Goal: Transaction & Acquisition: Purchase product/service

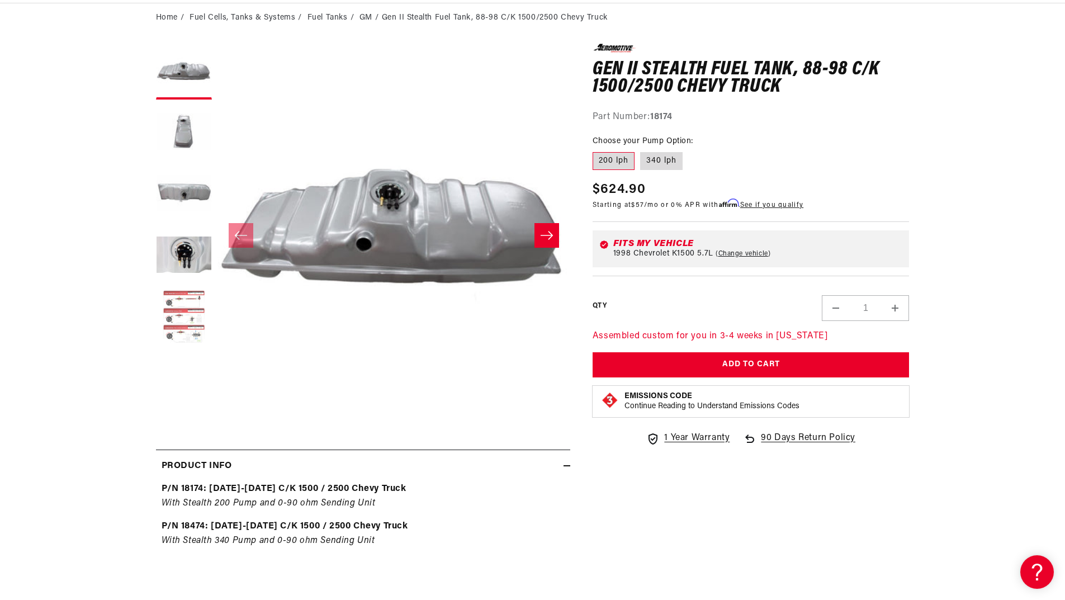
click at [198, 320] on button "Load image 5 in gallery view" at bounding box center [184, 318] width 56 height 56
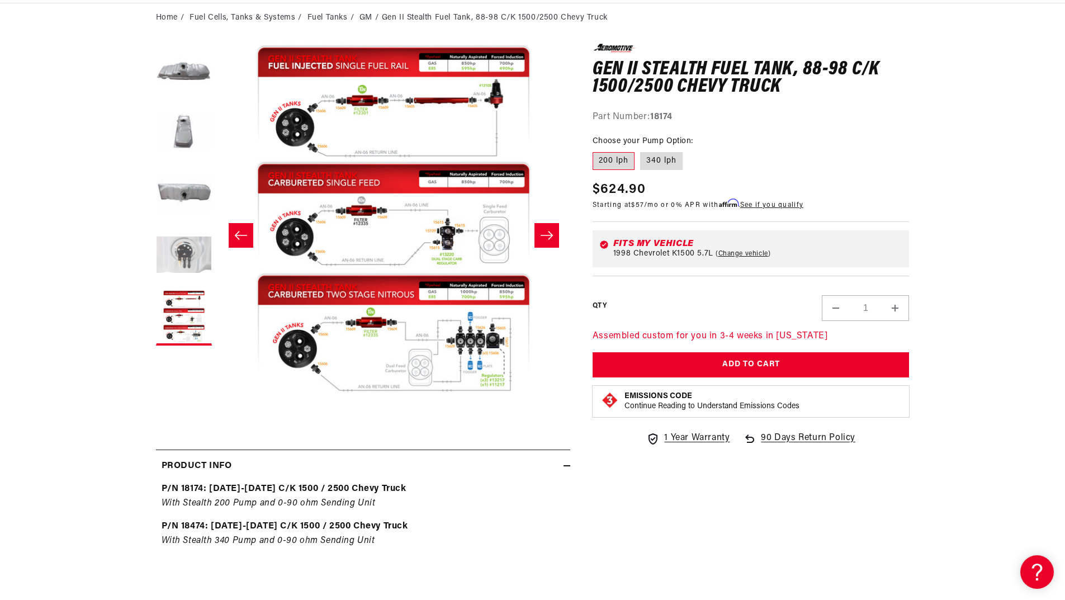
click at [178, 252] on button "Load image 4 in gallery view" at bounding box center [184, 256] width 56 height 56
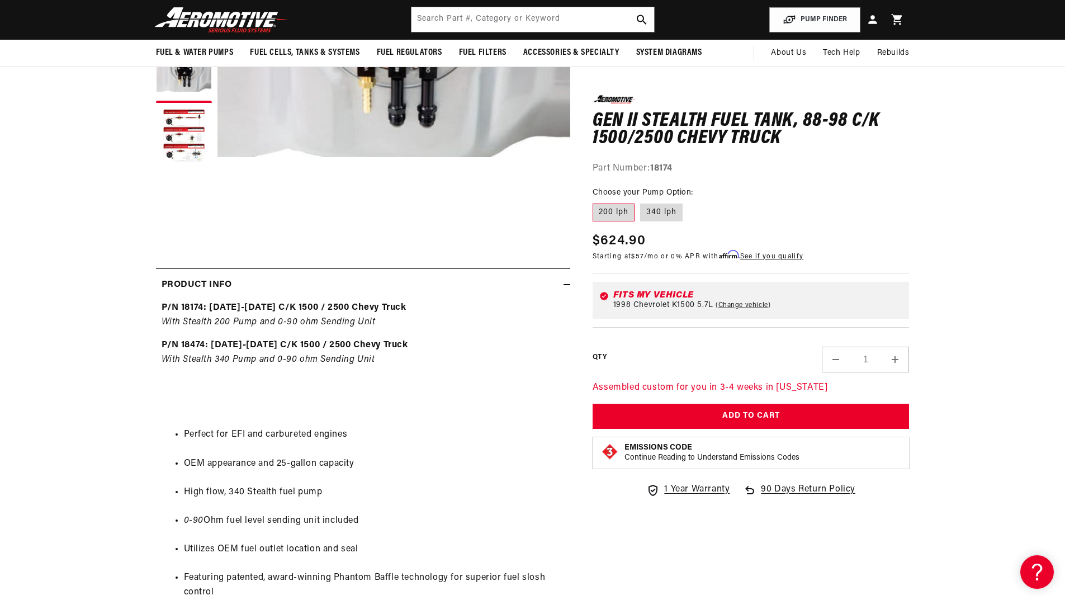
scroll to position [224, 0]
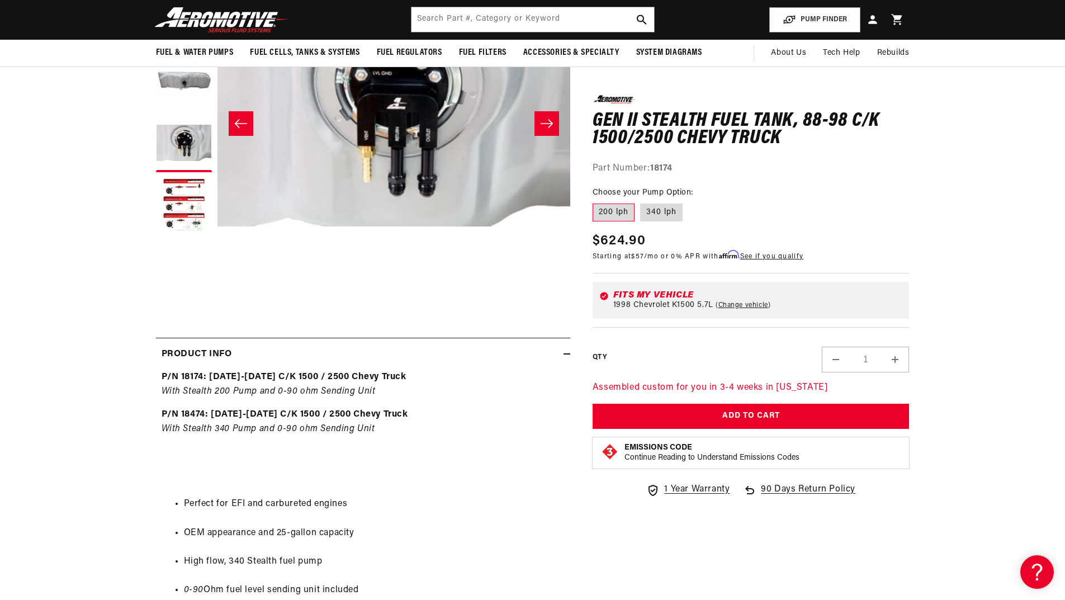
click at [676, 213] on label "340 lph" at bounding box center [661, 212] width 42 height 18
click at [641, 202] on input "340 lph" at bounding box center [640, 201] width 1 height 1
radio input "true"
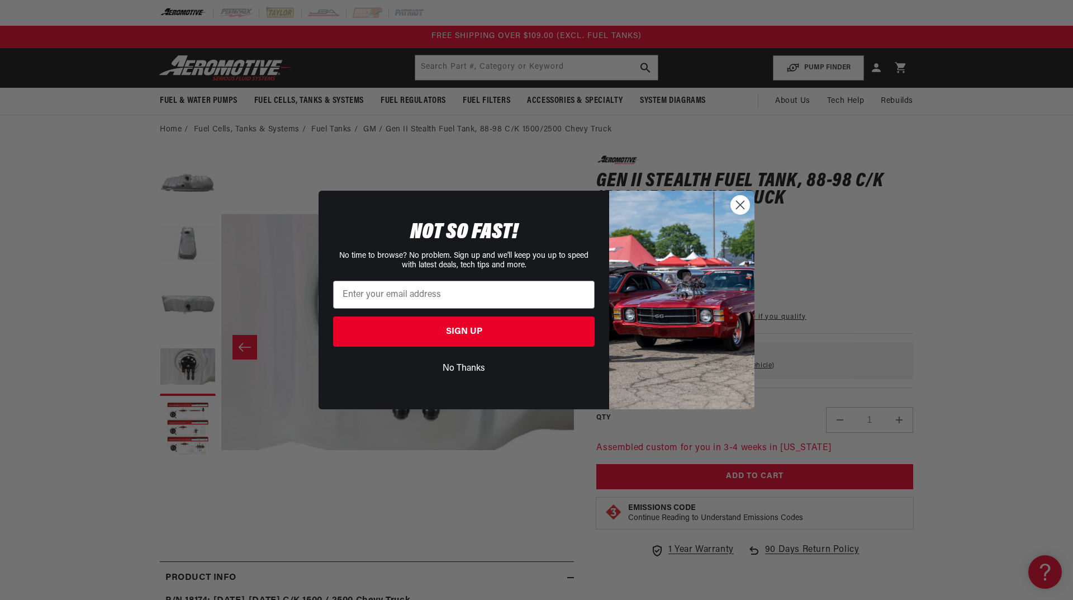
click at [742, 206] on icon "Close dialog" at bounding box center [741, 205] width 20 height 20
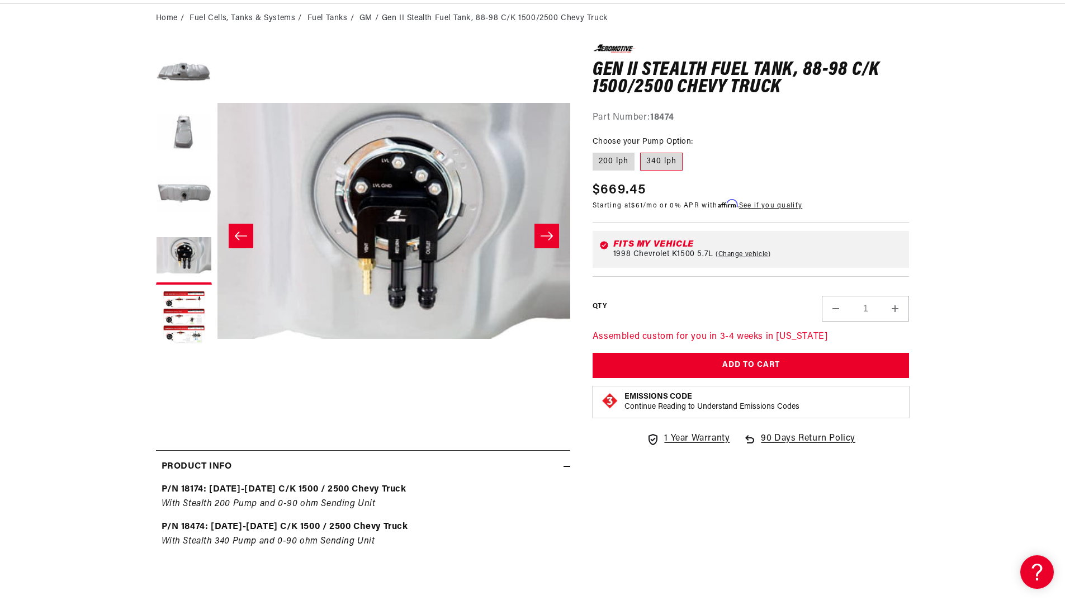
scroll to position [112, 0]
click at [190, 317] on button "Load image 5 in gallery view" at bounding box center [184, 318] width 56 height 56
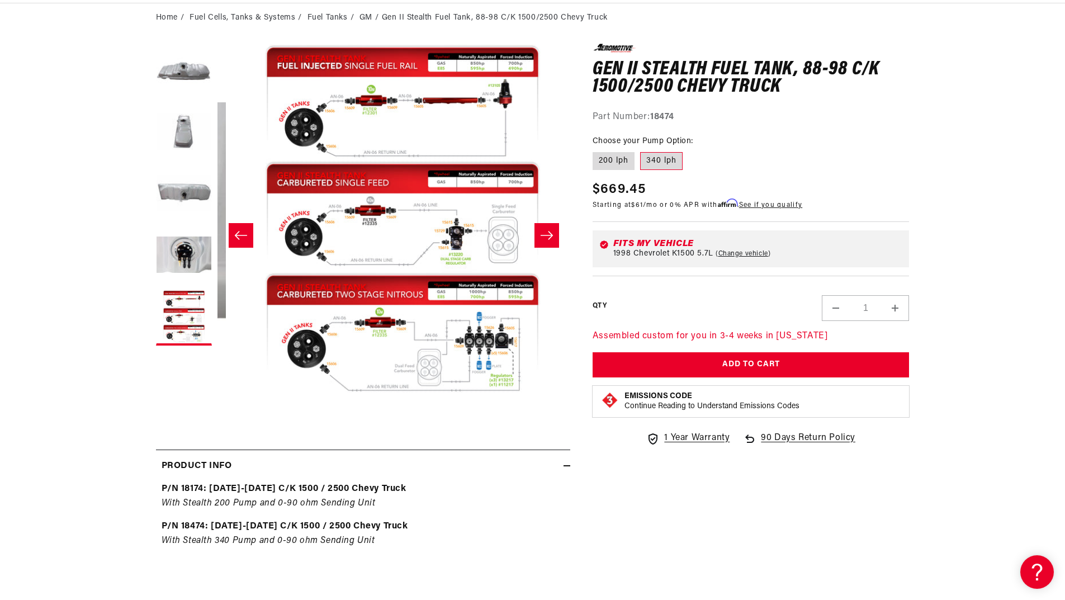
scroll to position [0, 1412]
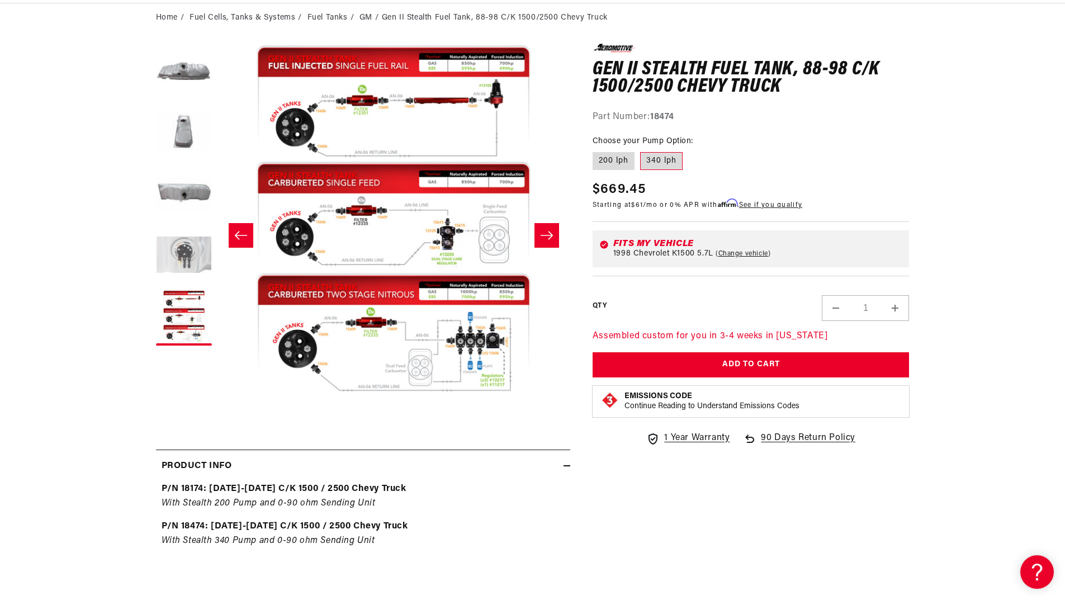
click at [178, 254] on button "Load image 4 in gallery view" at bounding box center [184, 256] width 56 height 56
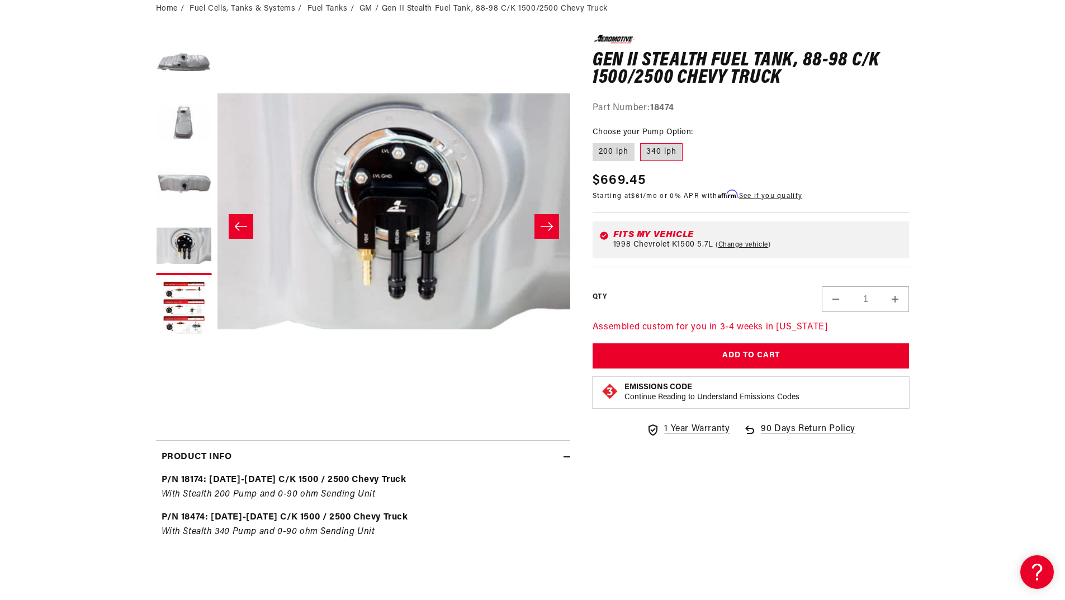
scroll to position [0, 0]
